Goal: Information Seeking & Learning: Understand process/instructions

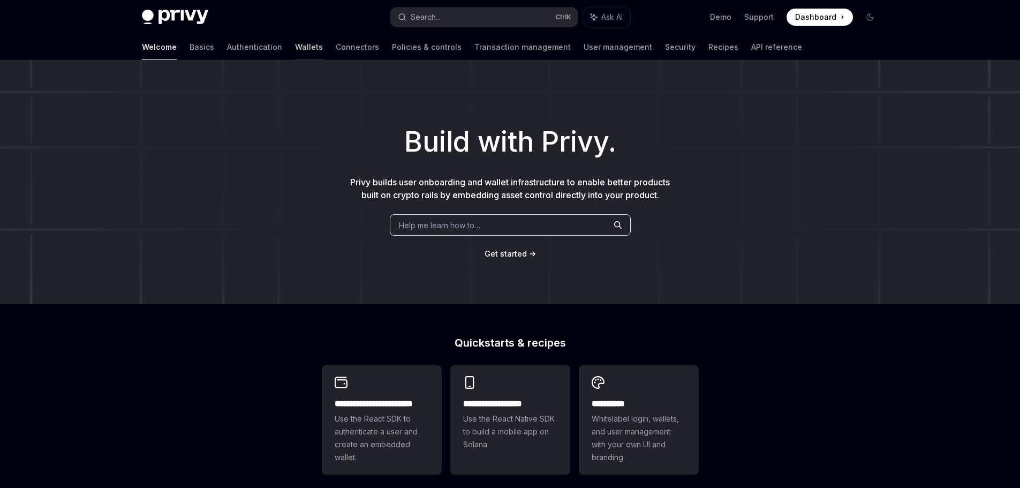
click at [295, 48] on link "Wallets" at bounding box center [309, 47] width 28 height 26
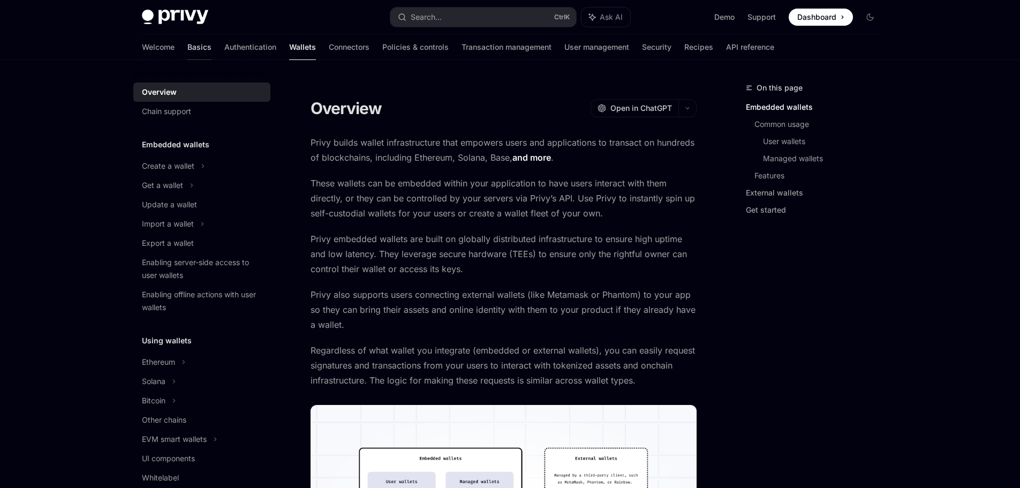
click at [187, 49] on link "Basics" at bounding box center [199, 47] width 24 height 26
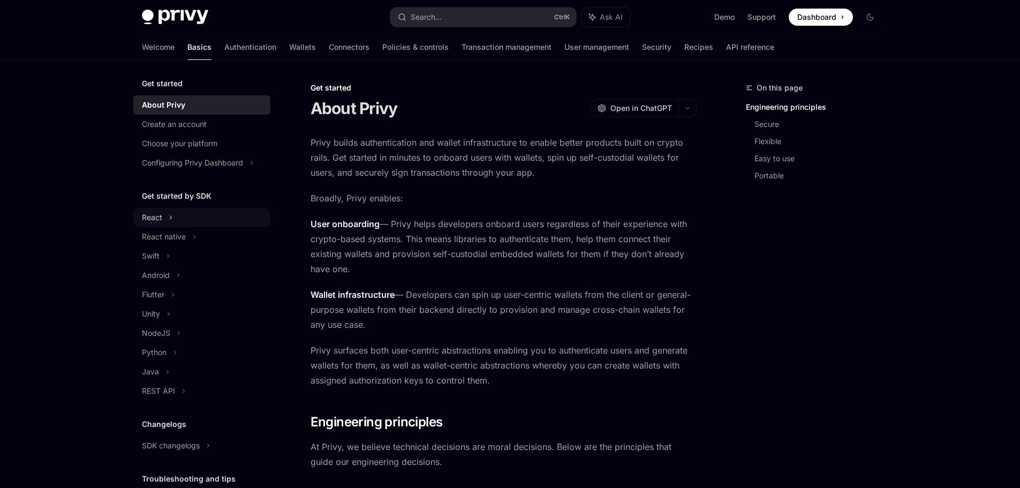
click at [163, 218] on div "React" at bounding box center [201, 217] width 137 height 19
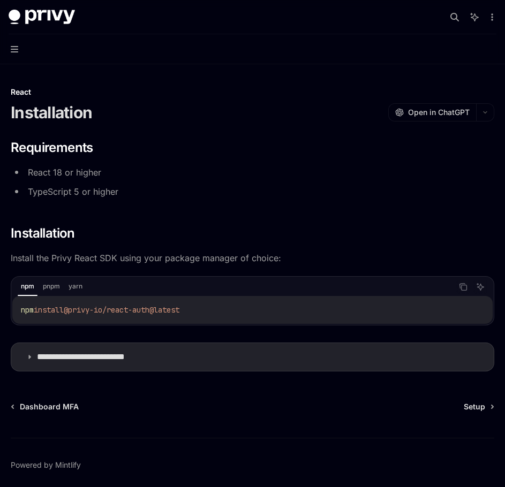
click at [82, 311] on span "@privy-io/react-auth@latest" at bounding box center [122, 310] width 116 height 10
copy div "npm install @privy-io/react-auth@latest"
click at [18, 48] on button "Navigation" at bounding box center [252, 49] width 505 height 30
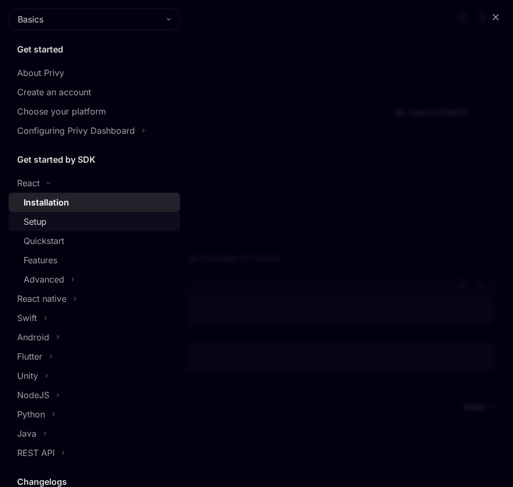
click at [46, 217] on div "Setup" at bounding box center [35, 221] width 23 height 13
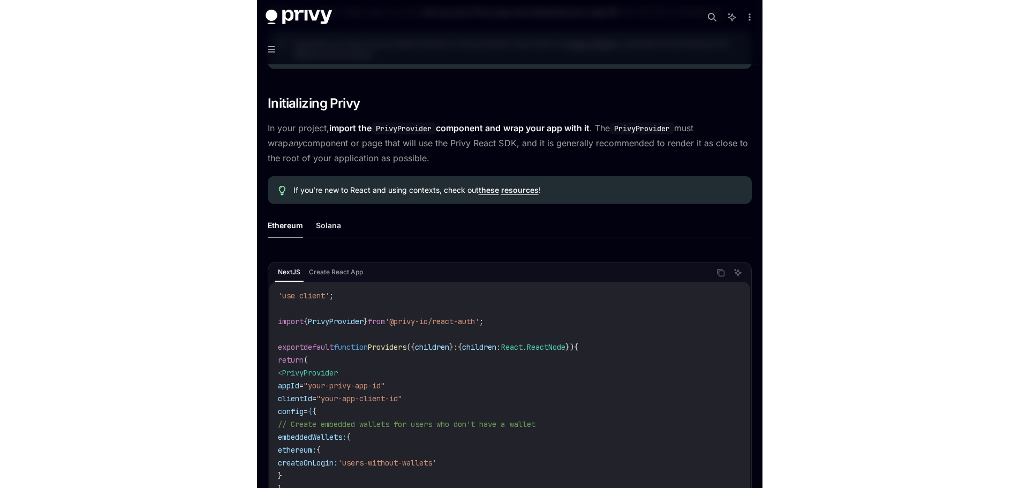
scroll to position [214, 0]
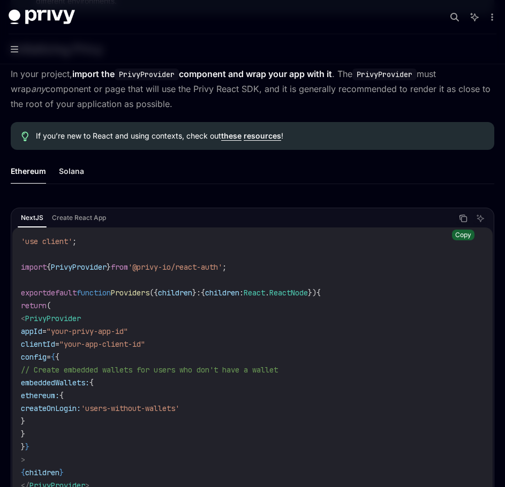
click at [462, 220] on icon "Copy the contents from the code block" at bounding box center [463, 218] width 9 height 9
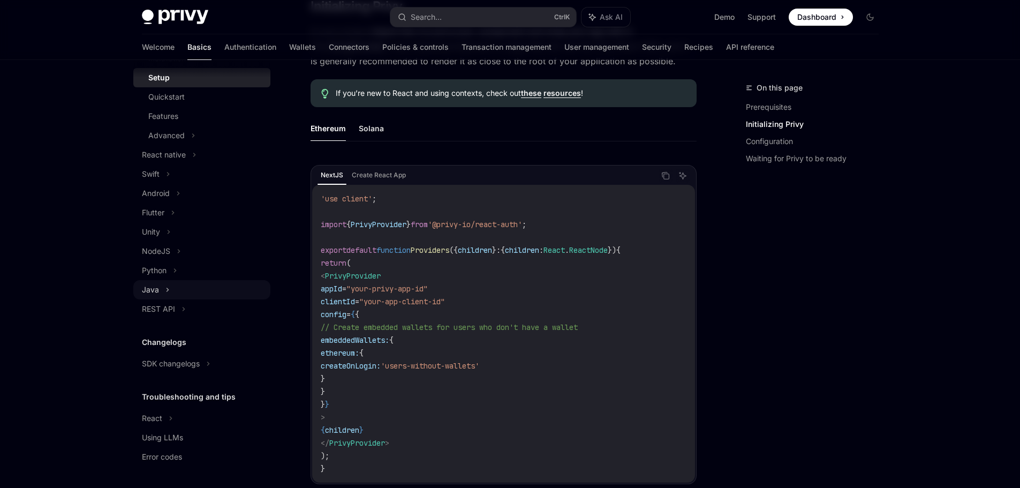
scroll to position [71, 0]
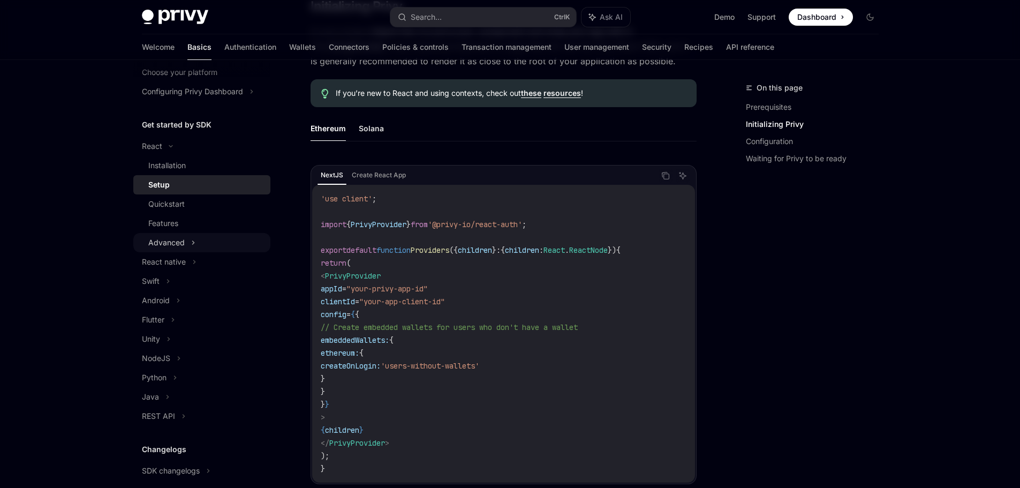
click at [184, 244] on div "Advanced" at bounding box center [201, 242] width 137 height 19
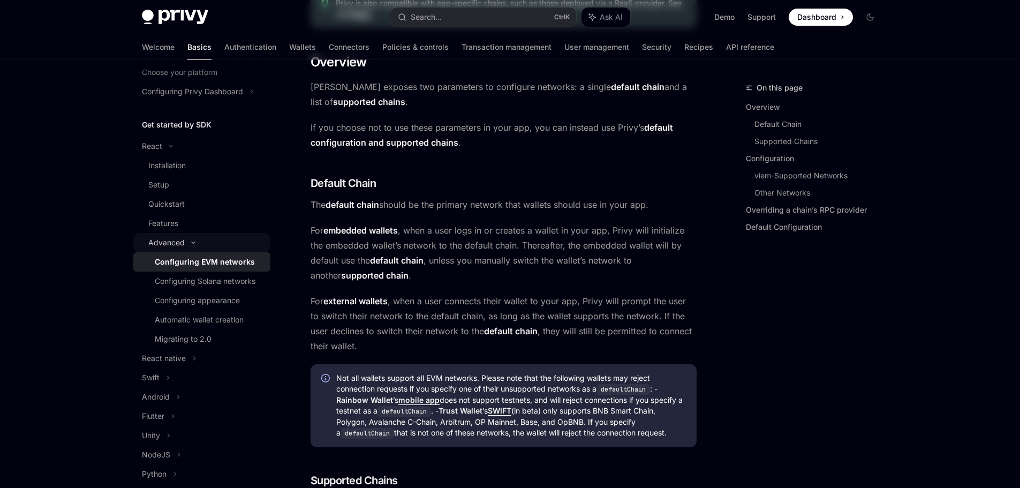
type textarea "*"
